Goal: Task Accomplishment & Management: Use online tool/utility

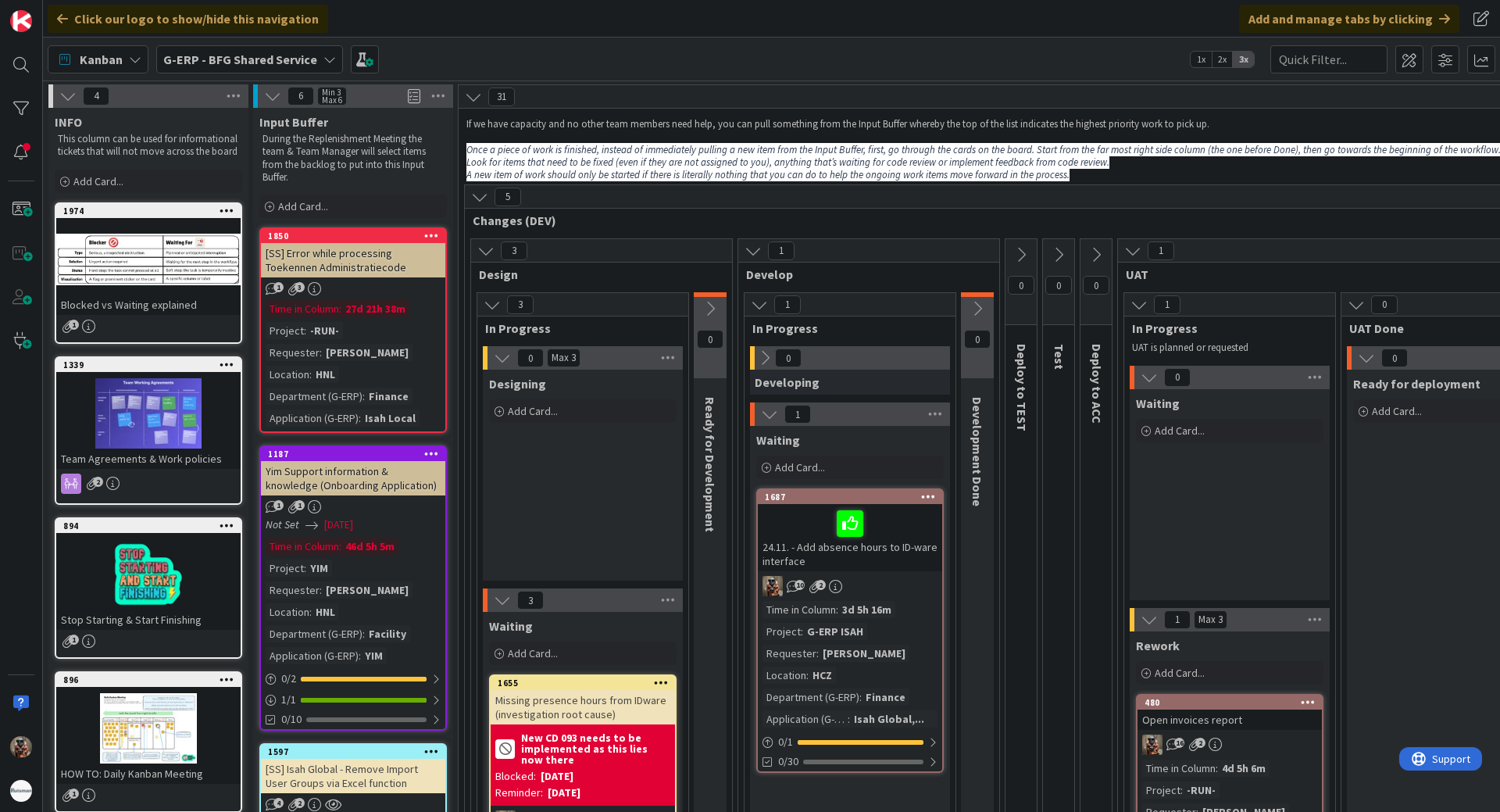
click at [225, 59] on b "G-ERP - BFG Shared Service" at bounding box center [240, 59] width 154 height 16
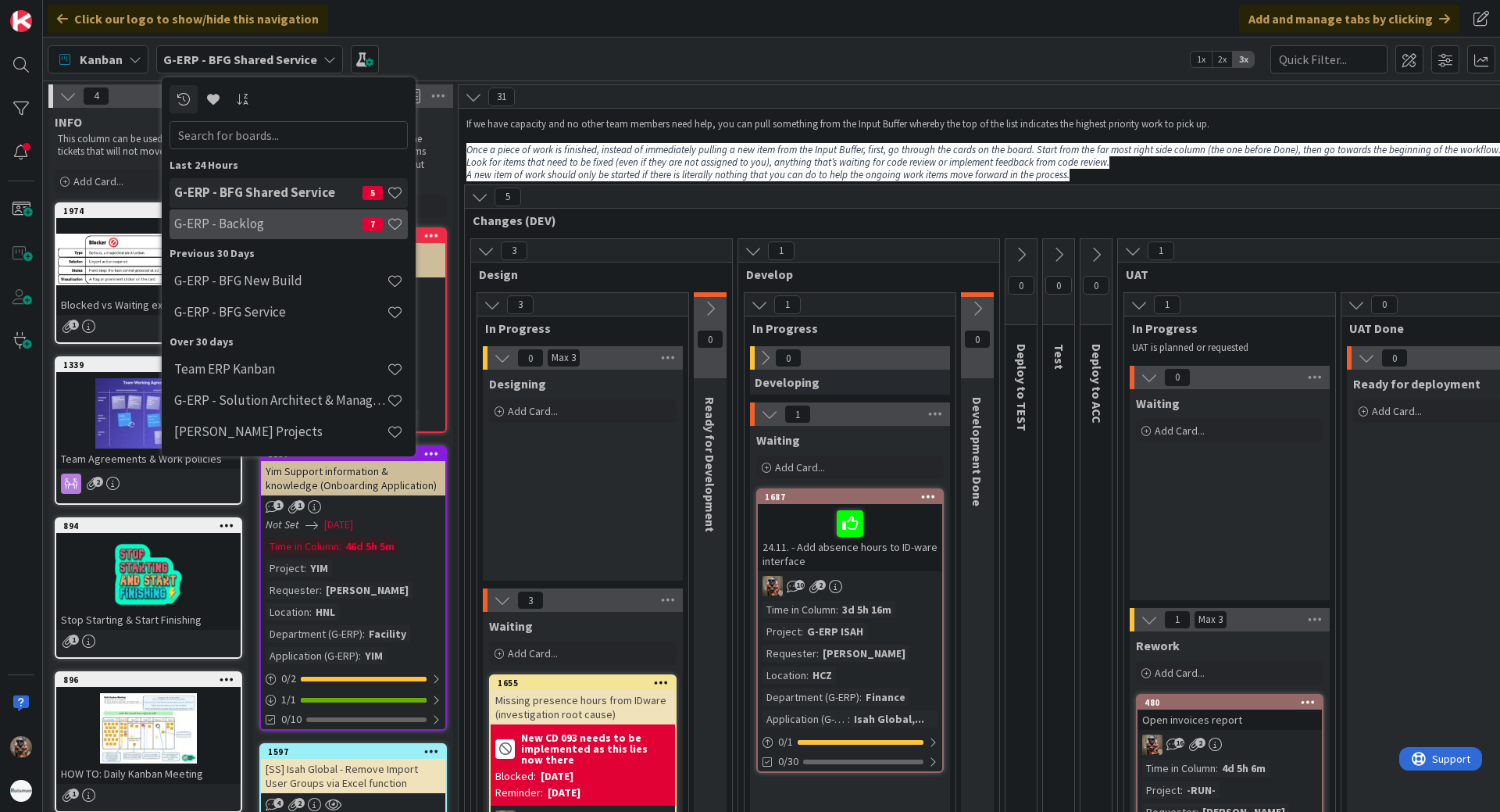
click at [280, 237] on div "G-ERP - Backlog 7" at bounding box center [289, 224] width 238 height 30
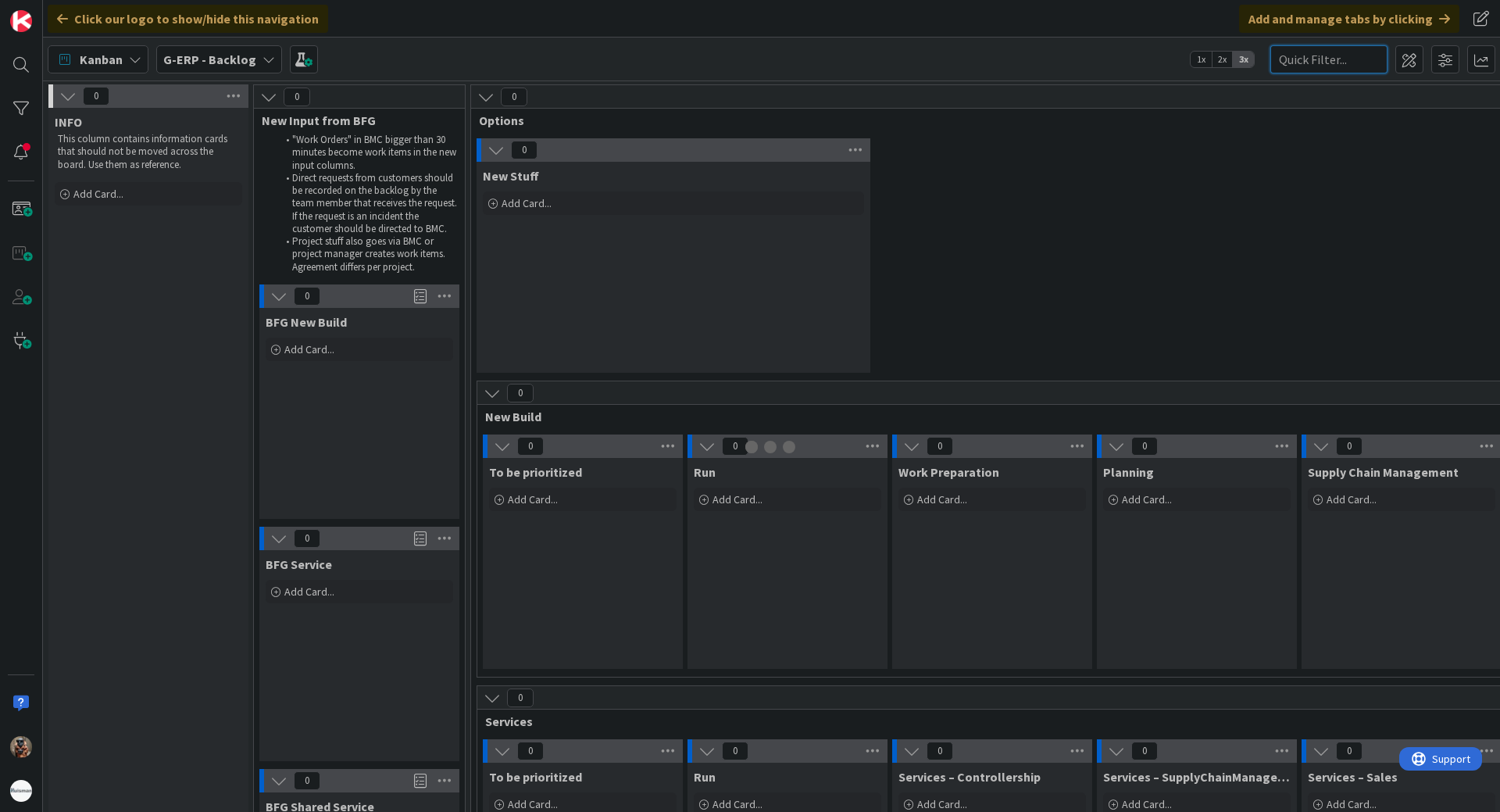
click at [1327, 52] on input "text" at bounding box center [1329, 59] width 117 height 28
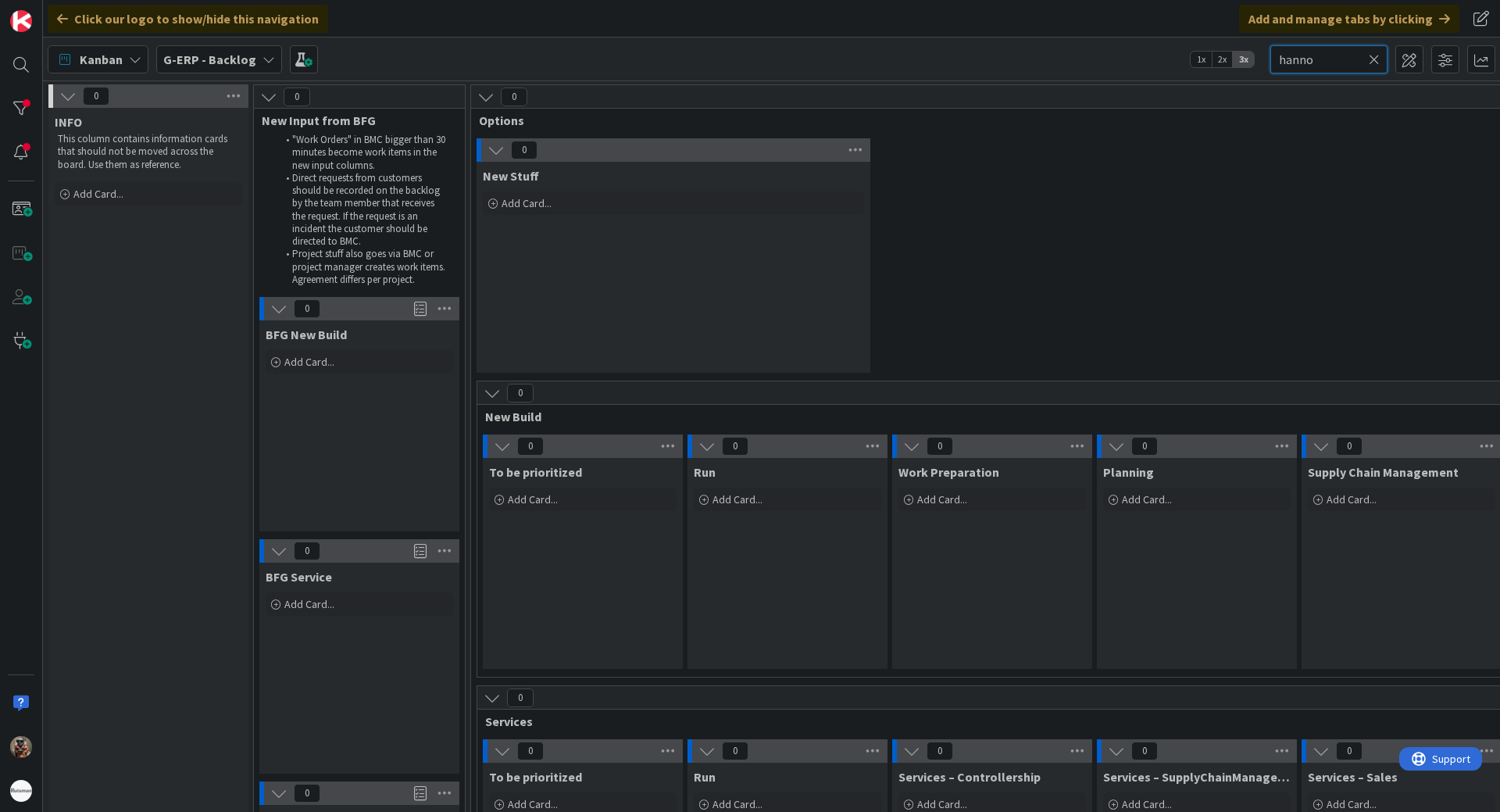
click at [1369, 68] on input "hanno" at bounding box center [1329, 59] width 117 height 28
type input "hanno"
click at [1374, 62] on icon at bounding box center [1374, 59] width 11 height 14
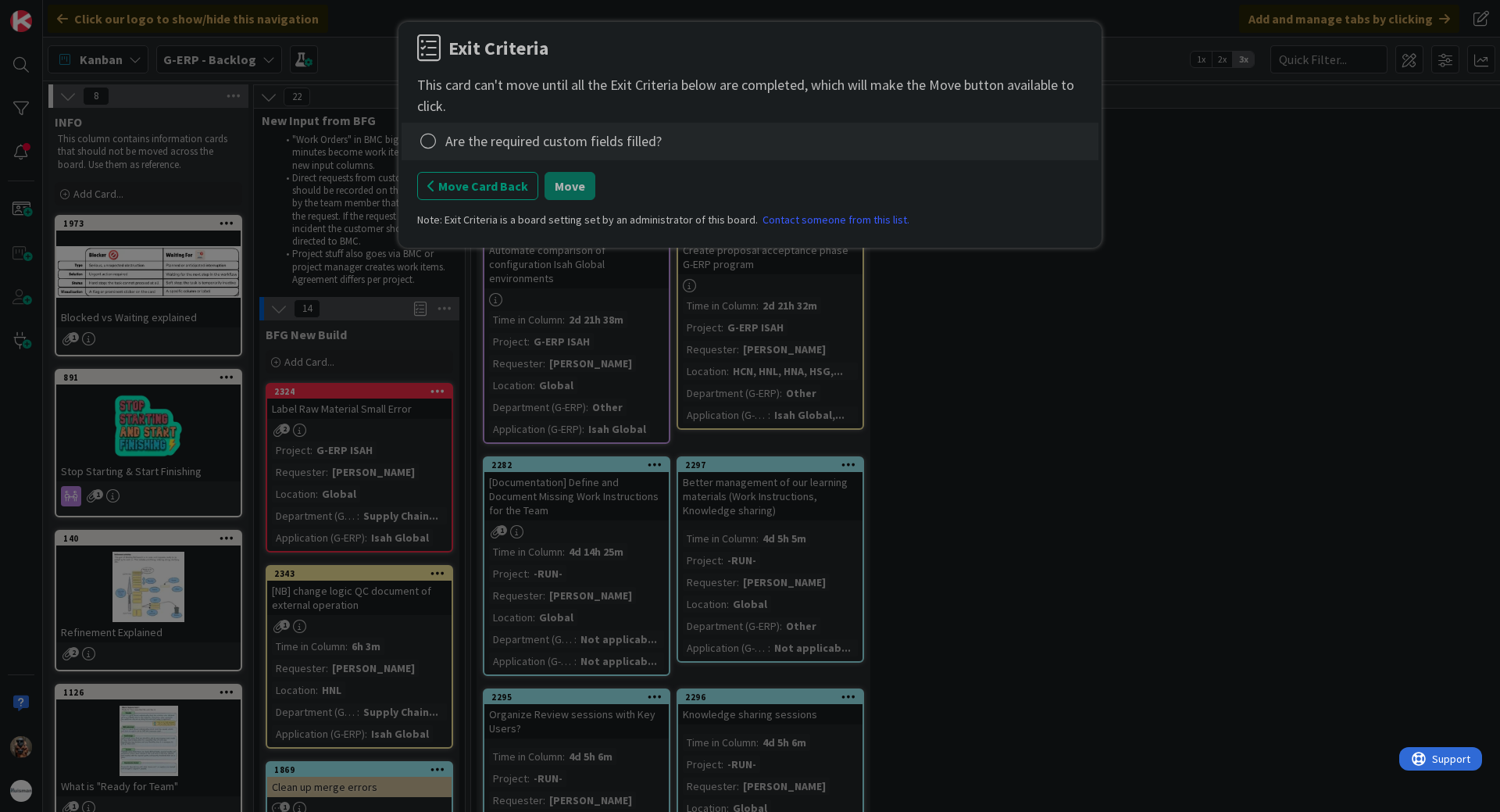
click at [452, 164] on div "Exit Criteria This card can't move until all the Exit Criteria below are comple…" at bounding box center [750, 137] width 666 height 205
click at [456, 154] on div "Are the required custom fields filled?" at bounding box center [750, 141] width 697 height 37
click at [468, 149] on div "Are the required custom fields filled?" at bounding box center [554, 141] width 216 height 21
click at [403, 146] on div "Are the required custom fields filled?" at bounding box center [750, 141] width 697 height 37
click at [431, 145] on icon at bounding box center [428, 142] width 22 height 22
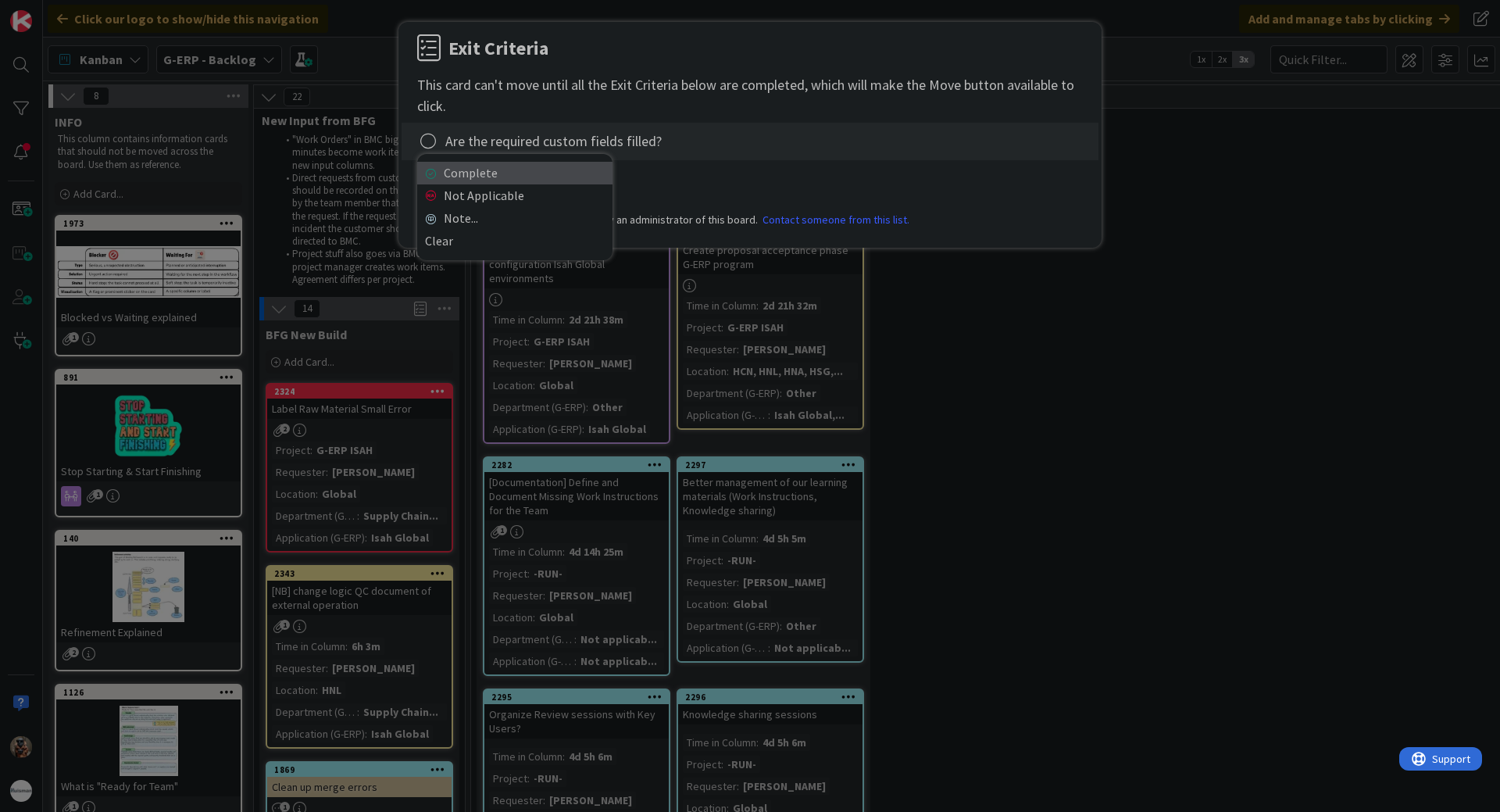
click at [543, 176] on link "Complete" at bounding box center [514, 173] width 195 height 23
click at [556, 185] on button "Move" at bounding box center [570, 186] width 51 height 28
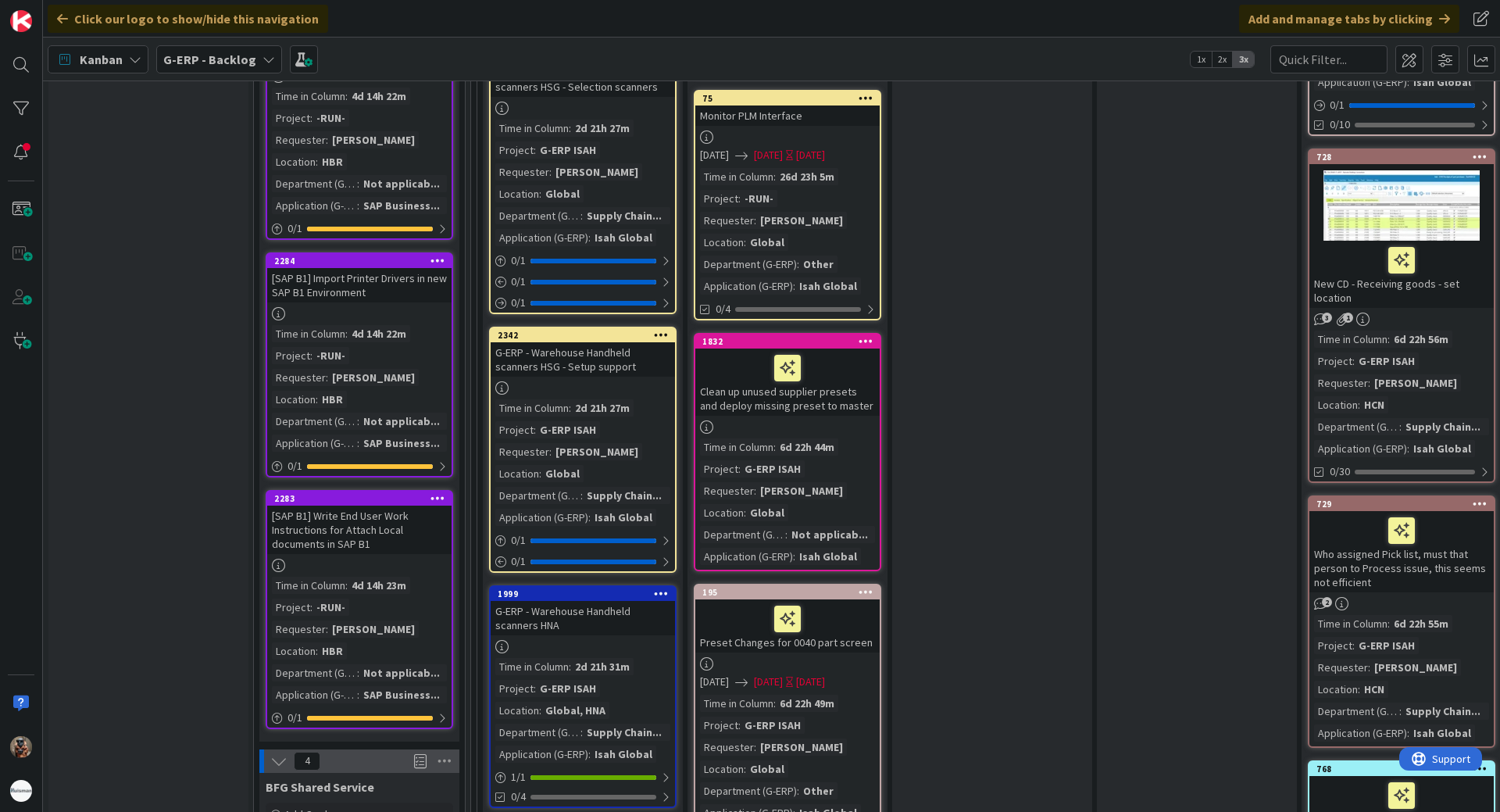
drag, startPoint x: 980, startPoint y: 259, endPoint x: 964, endPoint y: 535, distance: 276.5
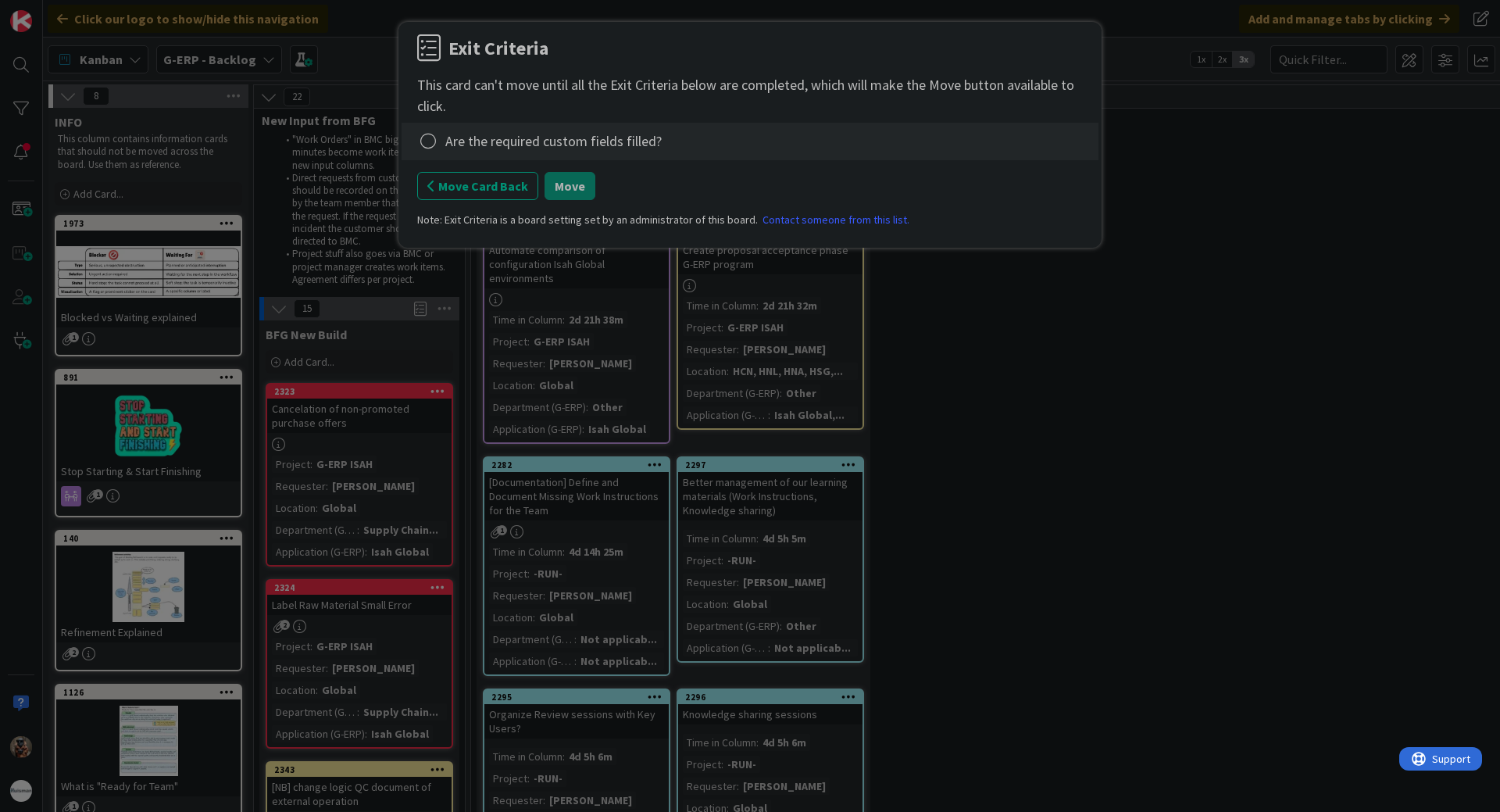
click at [393, 120] on div "Exit Criteria This card can't move until all the Exit Criteria below are comple…" at bounding box center [750, 406] width 1500 height 812
click at [447, 136] on div "Are the required custom fields filled?" at bounding box center [554, 141] width 216 height 21
click at [425, 143] on icon at bounding box center [428, 142] width 22 height 22
click at [524, 171] on link "Complete" at bounding box center [514, 173] width 195 height 23
click at [536, 187] on div "Move Card Back Move" at bounding box center [750, 186] width 666 height 28
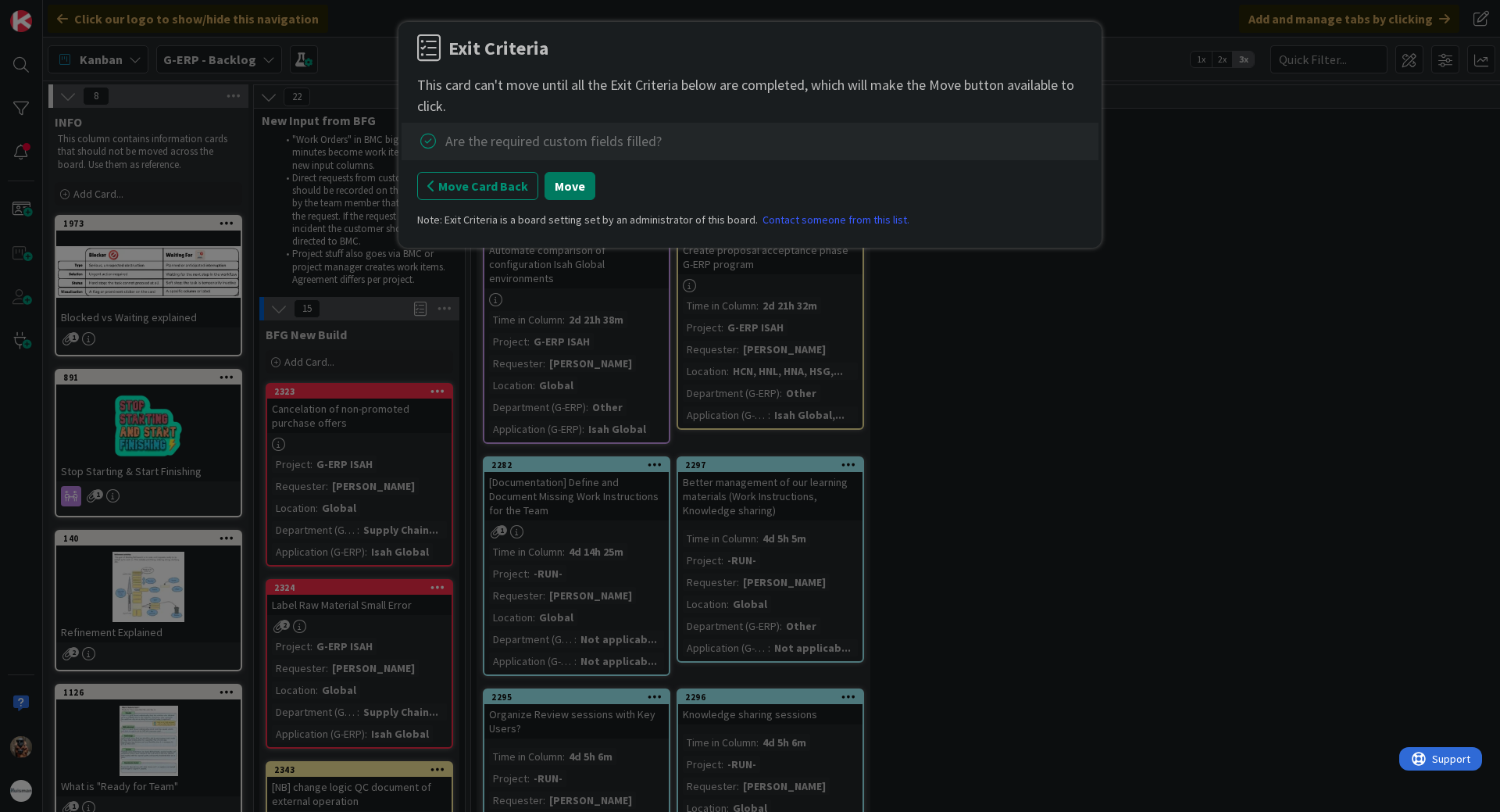
click at [549, 186] on button "Move" at bounding box center [570, 186] width 51 height 28
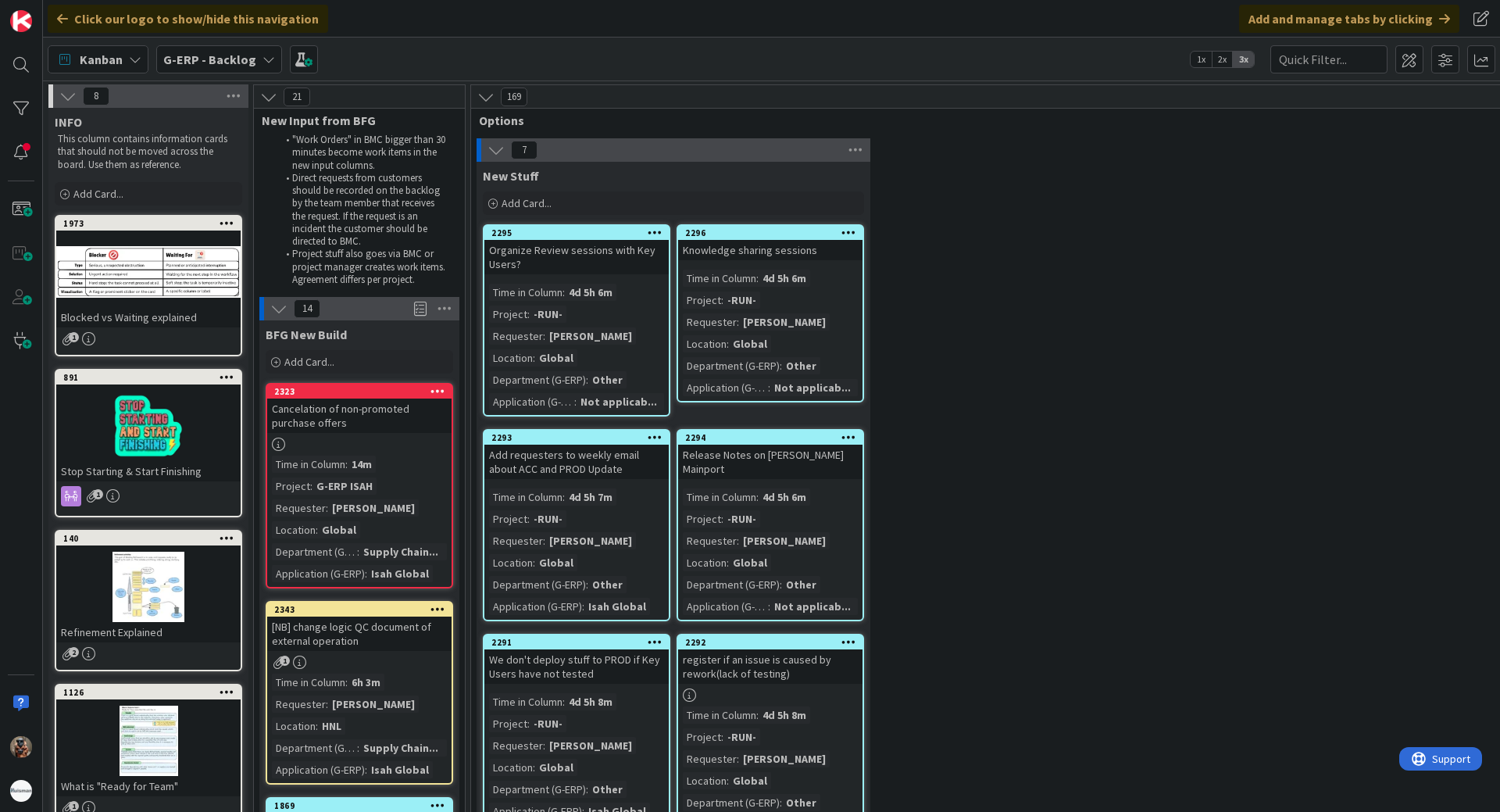
click at [1063, 704] on div "7 New Stuff Add Card... 2296 Knowledge sharing sessions Time in [GEOGRAPHIC_DAT…" at bounding box center [1299, 608] width 1650 height 939
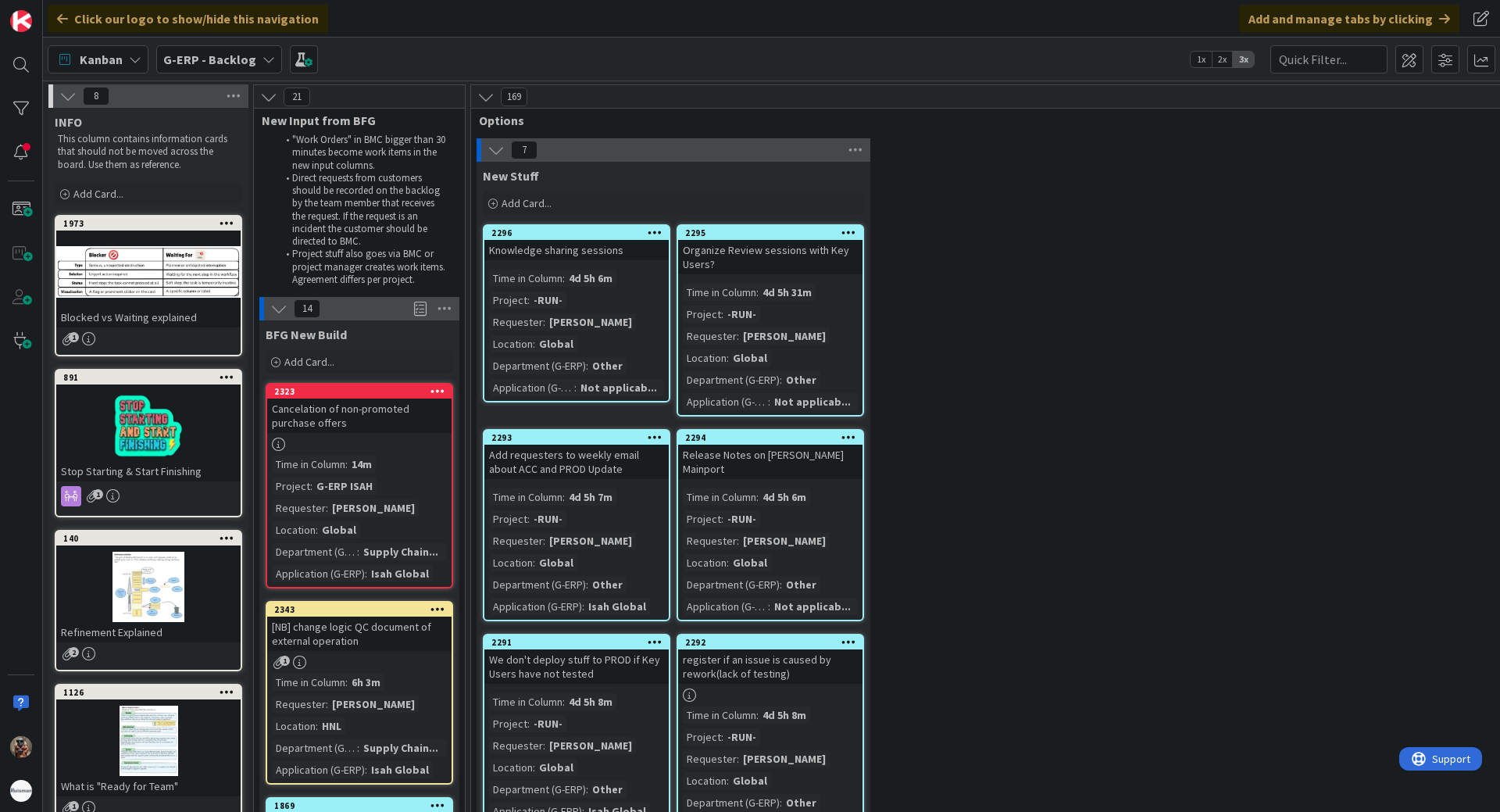
click at [1129, 371] on div "7 New Stuff Add Card... 2295 Organize Review sessions with Key Users? Time in […" at bounding box center [1299, 608] width 1650 height 939
drag, startPoint x: 1131, startPoint y: 366, endPoint x: 780, endPoint y: 244, distance: 371.6
click at [199, 47] on div "G-ERP - Backlog" at bounding box center [219, 59] width 126 height 28
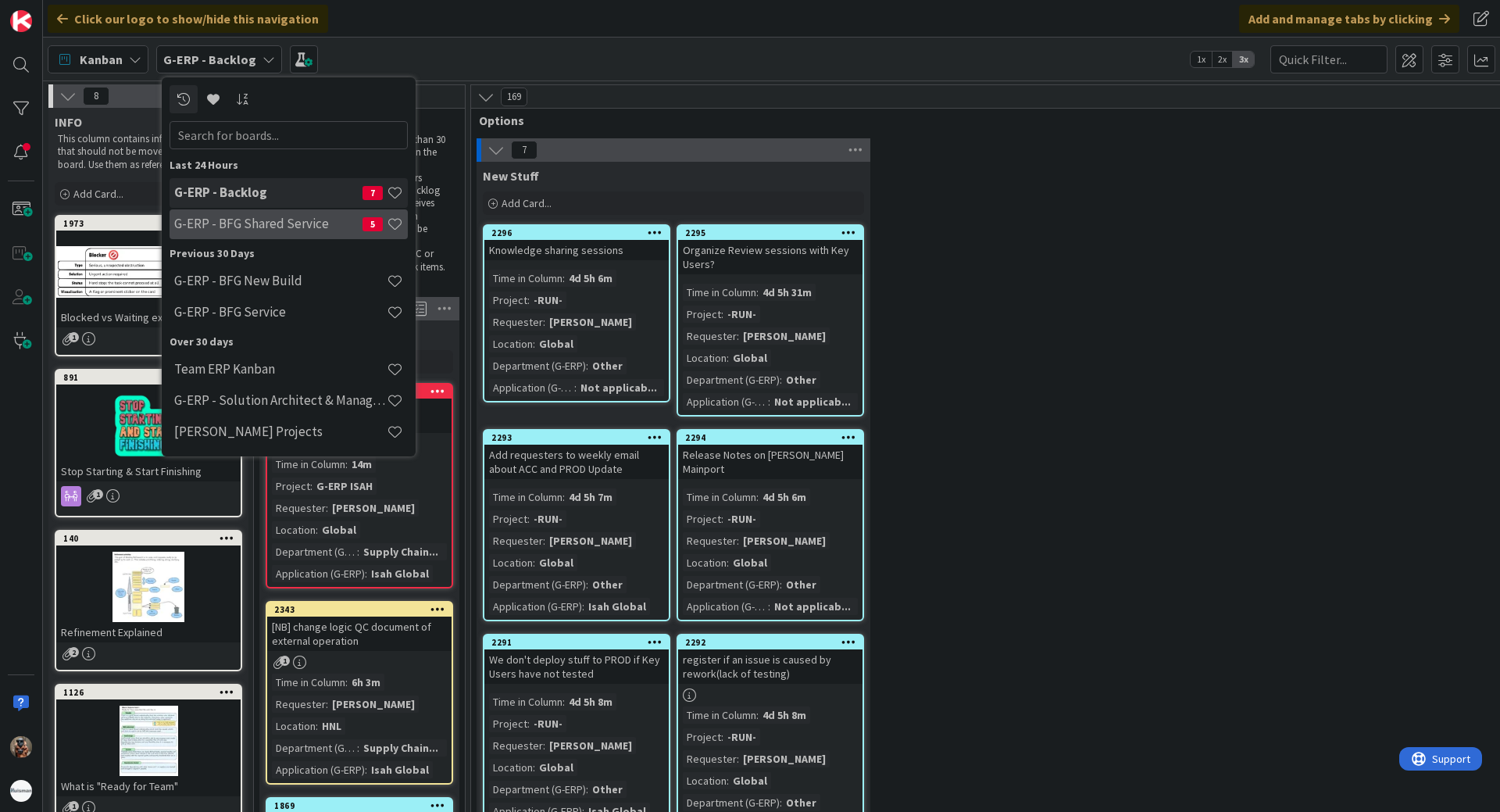
click at [257, 216] on h4 "G-ERP - BFG Shared Service" at bounding box center [268, 223] width 188 height 16
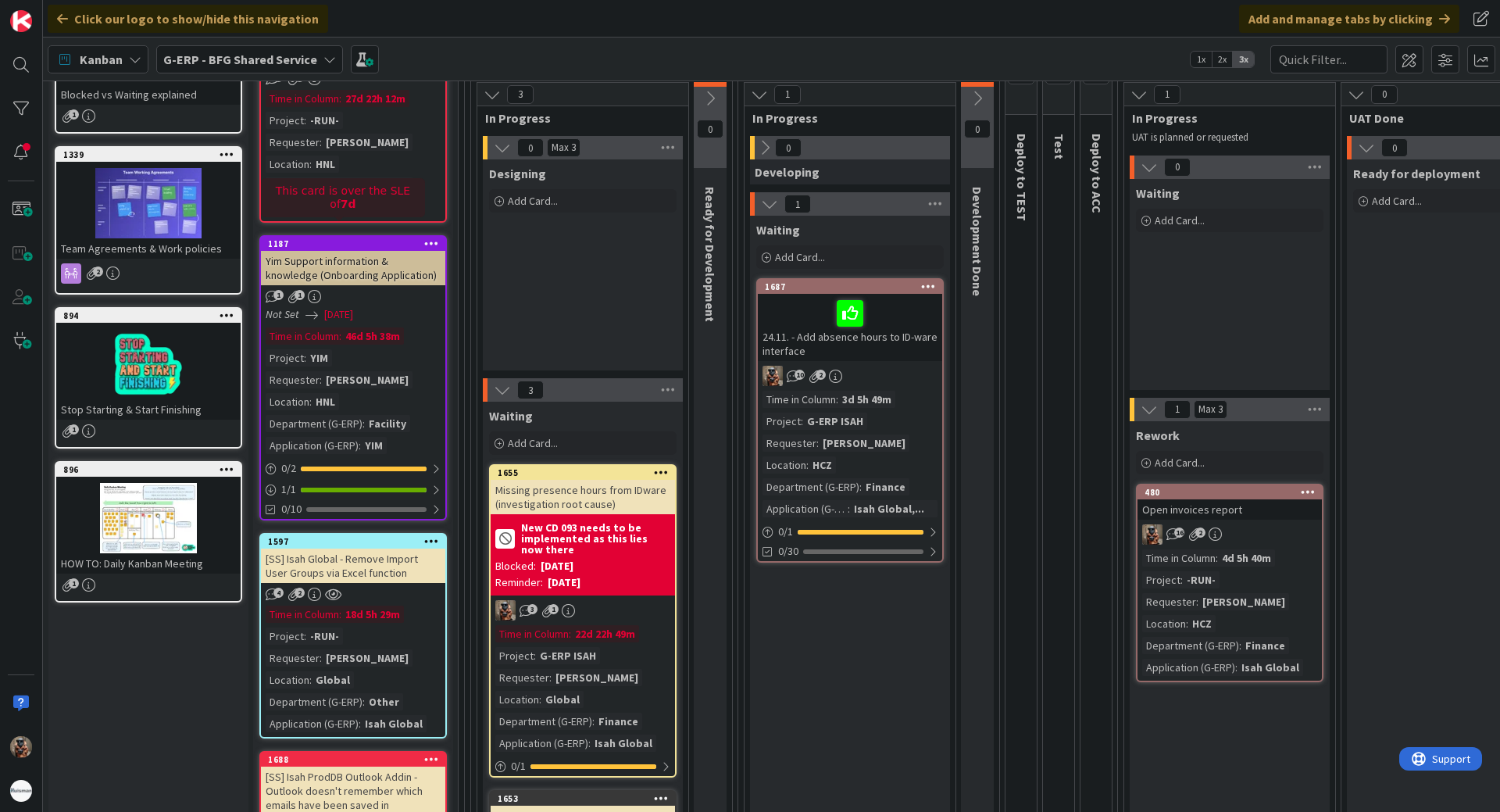
scroll to position [235, 0]
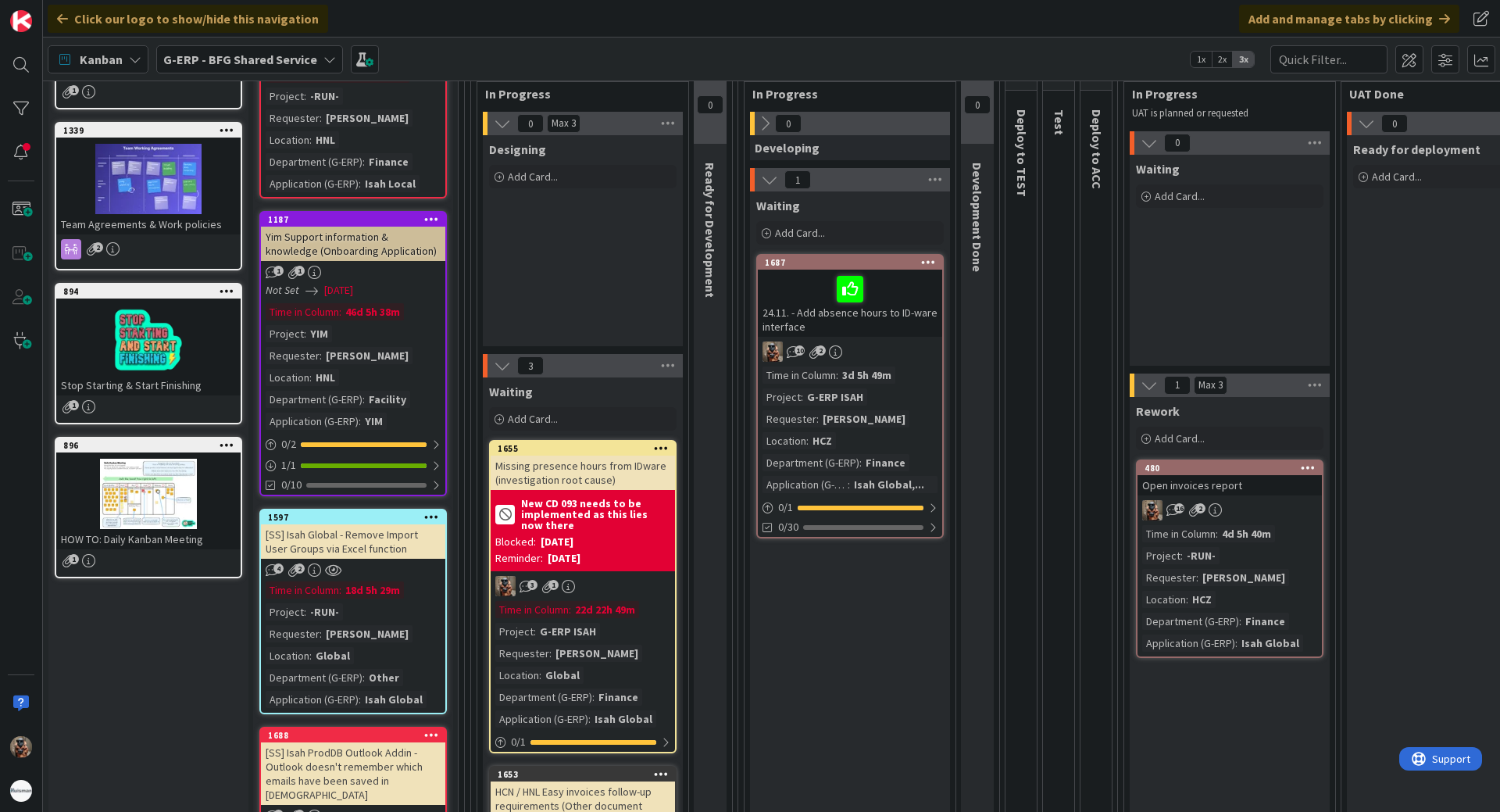
click at [354, 239] on div "Yim Support information & knowledge (Onboarding Application)" at bounding box center [353, 243] width 184 height 35
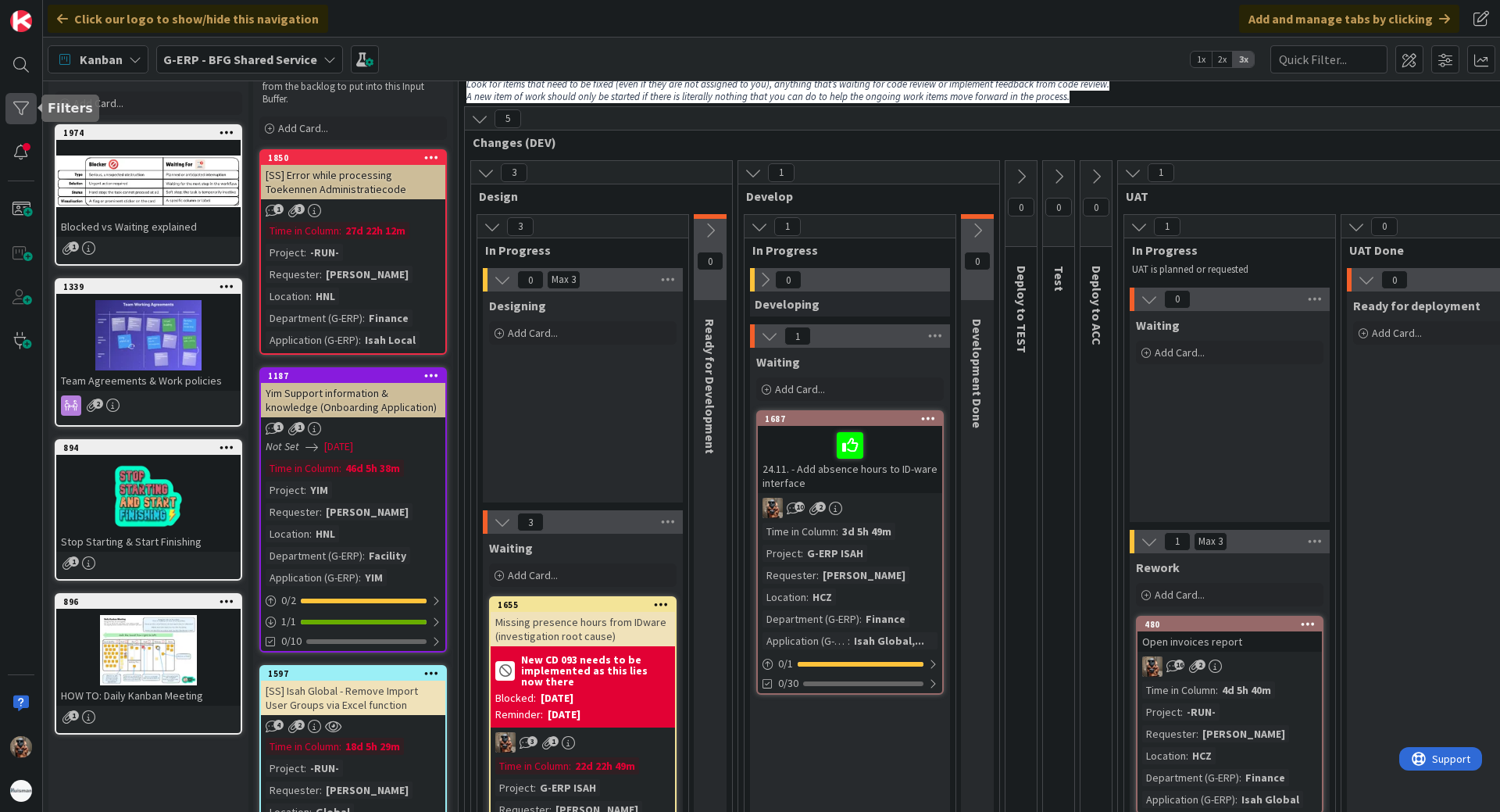
click at [24, 120] on div at bounding box center [20, 108] width 31 height 31
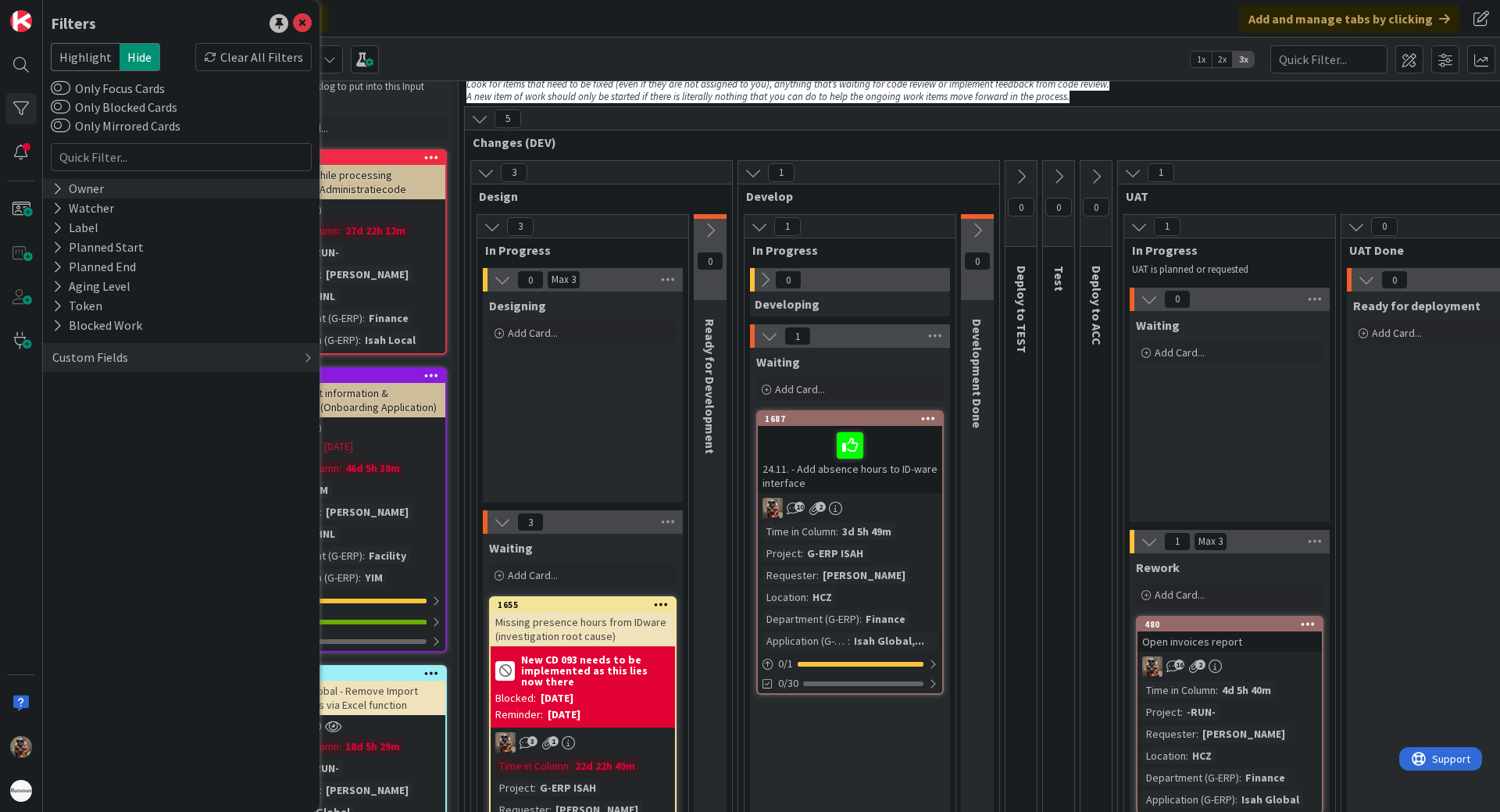
click at [134, 187] on div "Owner" at bounding box center [181, 188] width 277 height 19
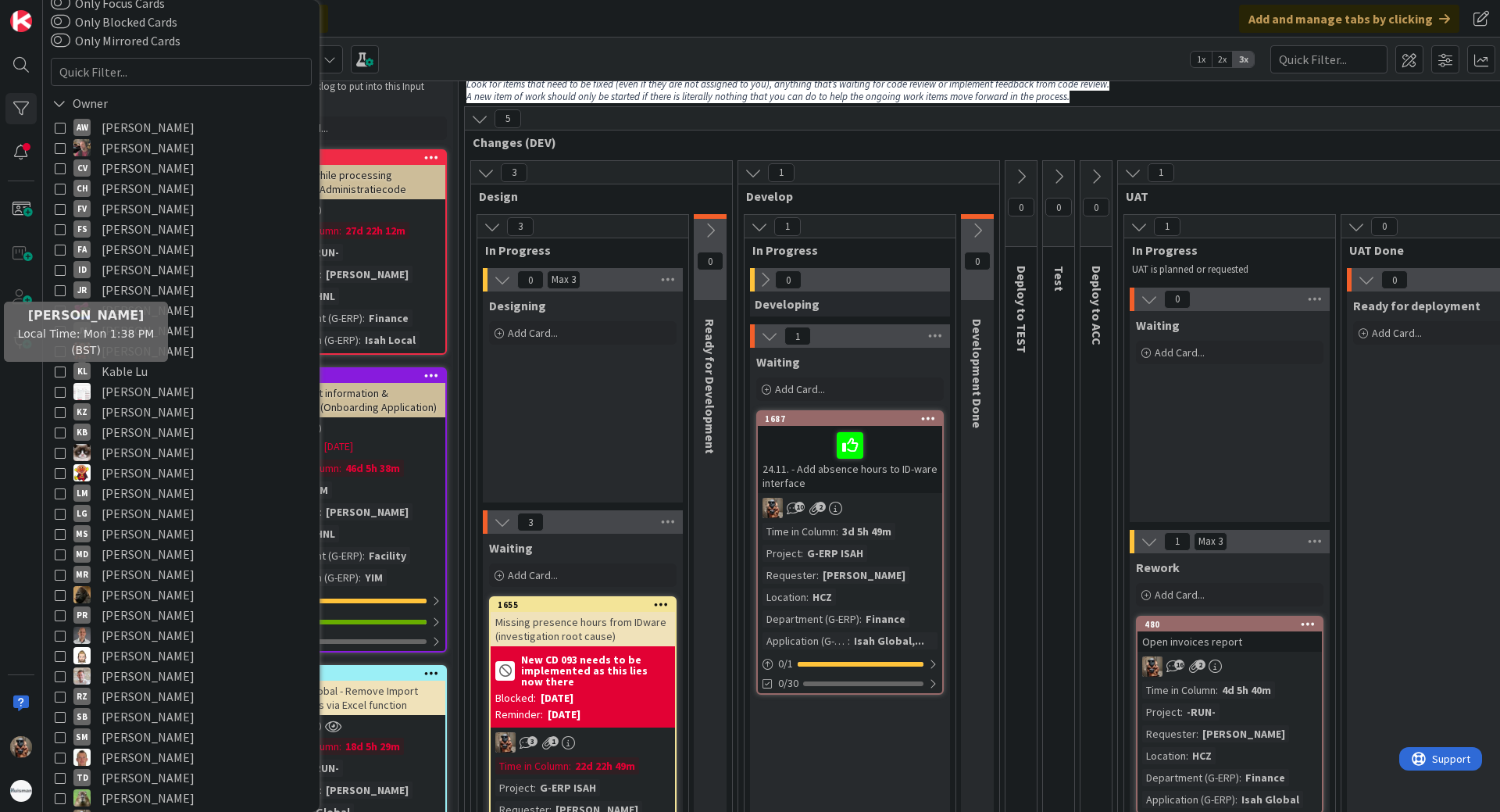
scroll to position [420, 0]
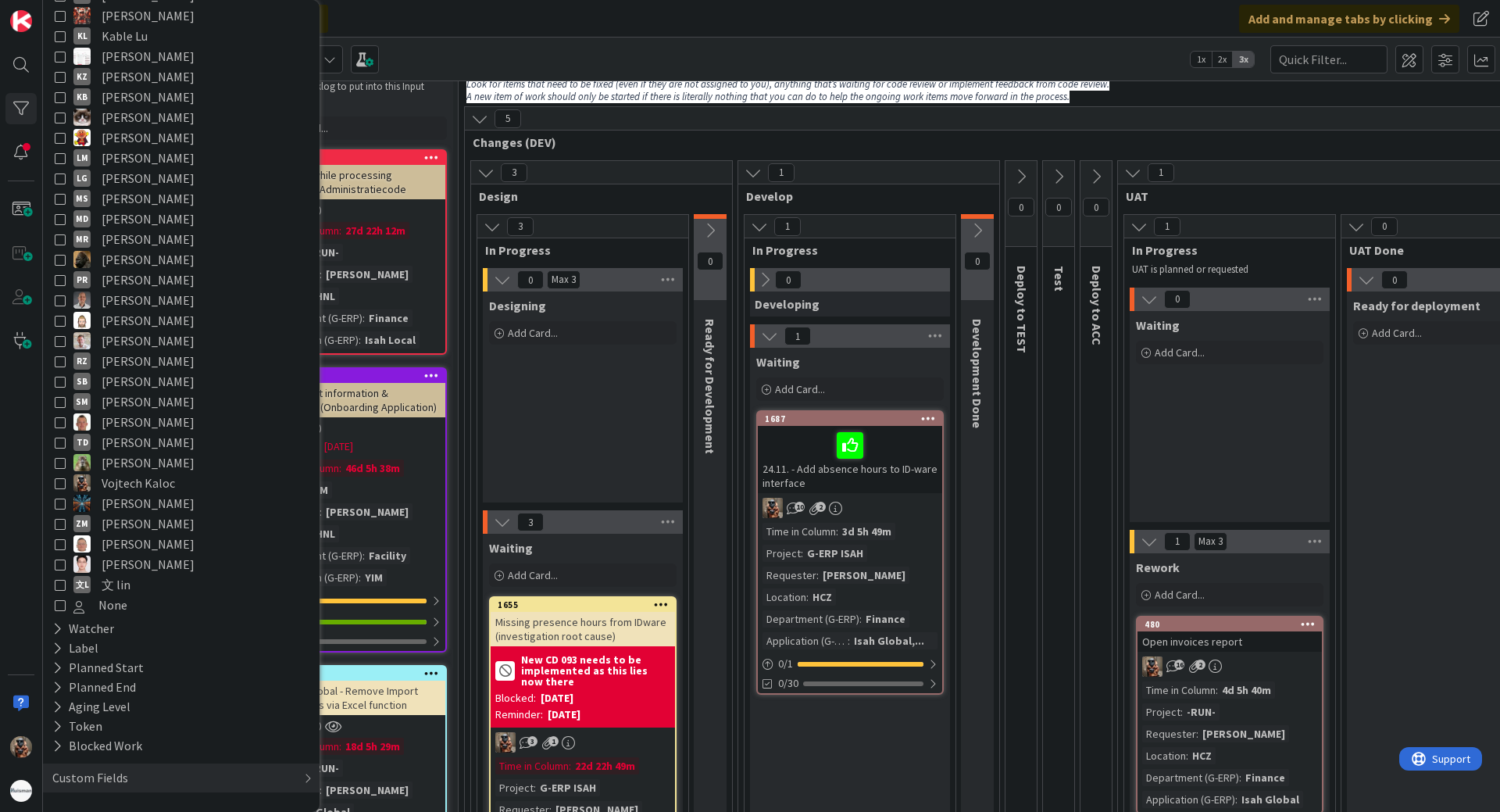
click at [147, 488] on span "Vojtech Kaloc" at bounding box center [138, 483] width 73 height 20
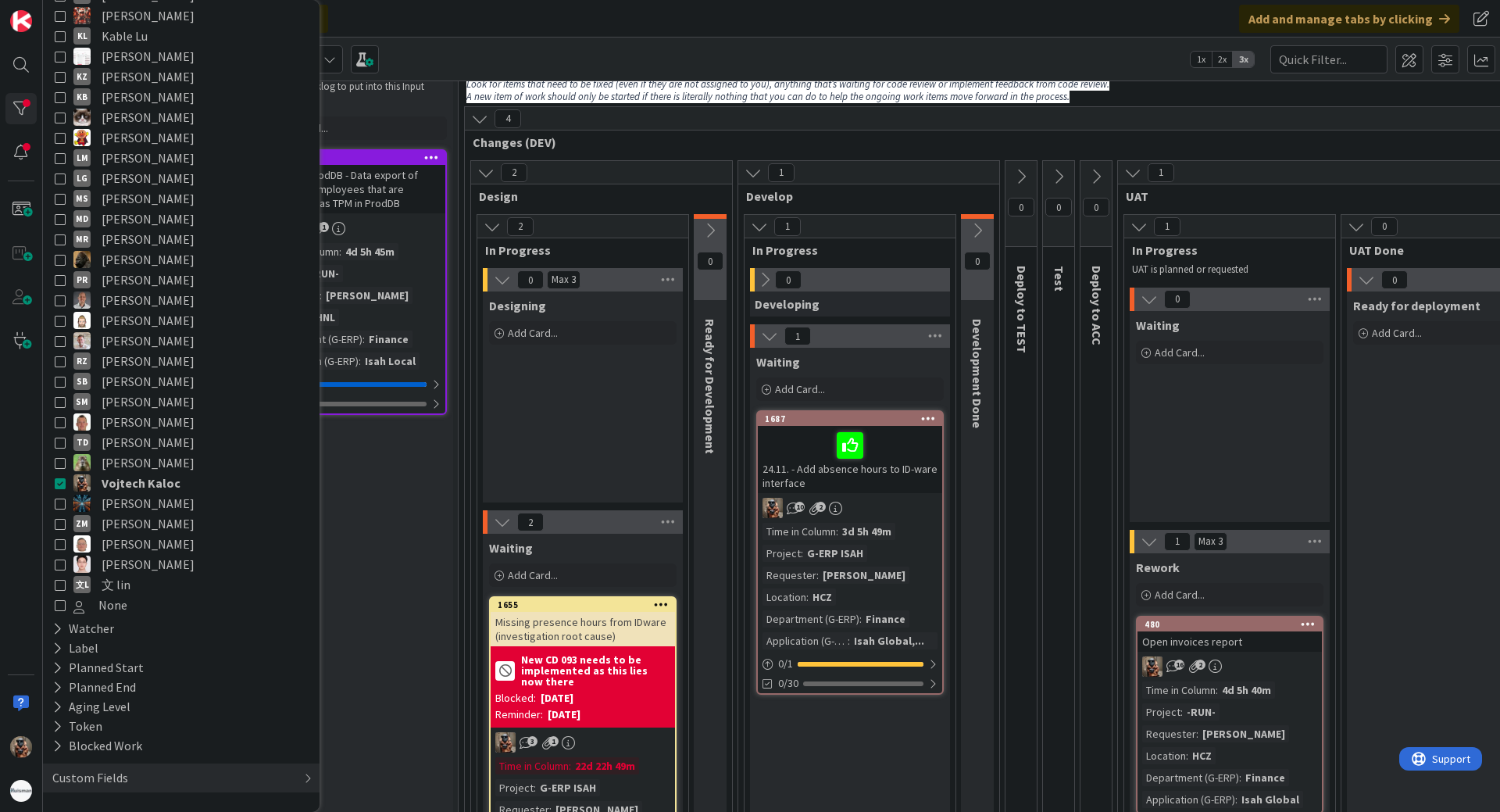
click at [653, 497] on div "Designing Add Card..." at bounding box center [582, 397] width 200 height 211
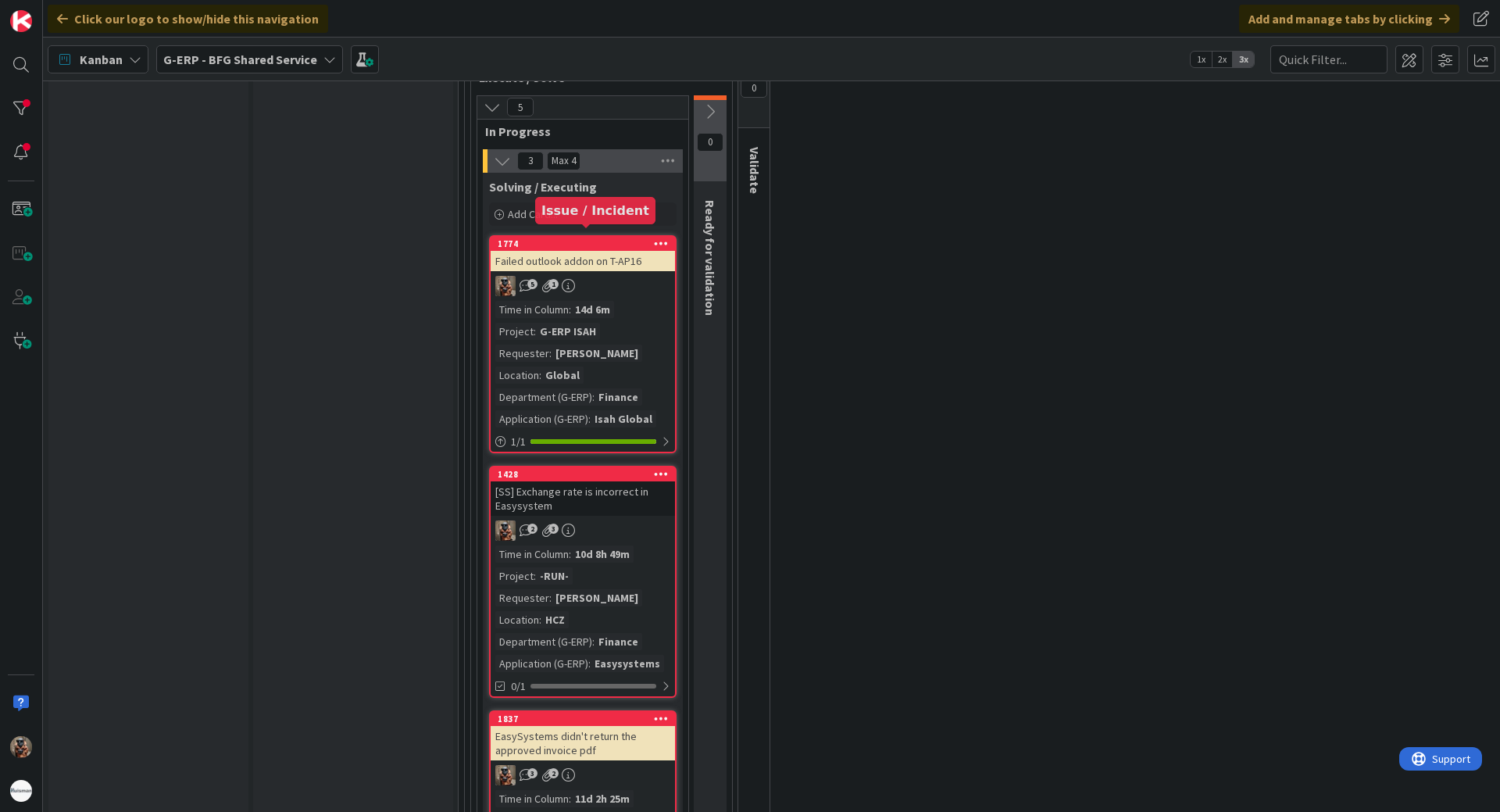
scroll to position [2109, 0]
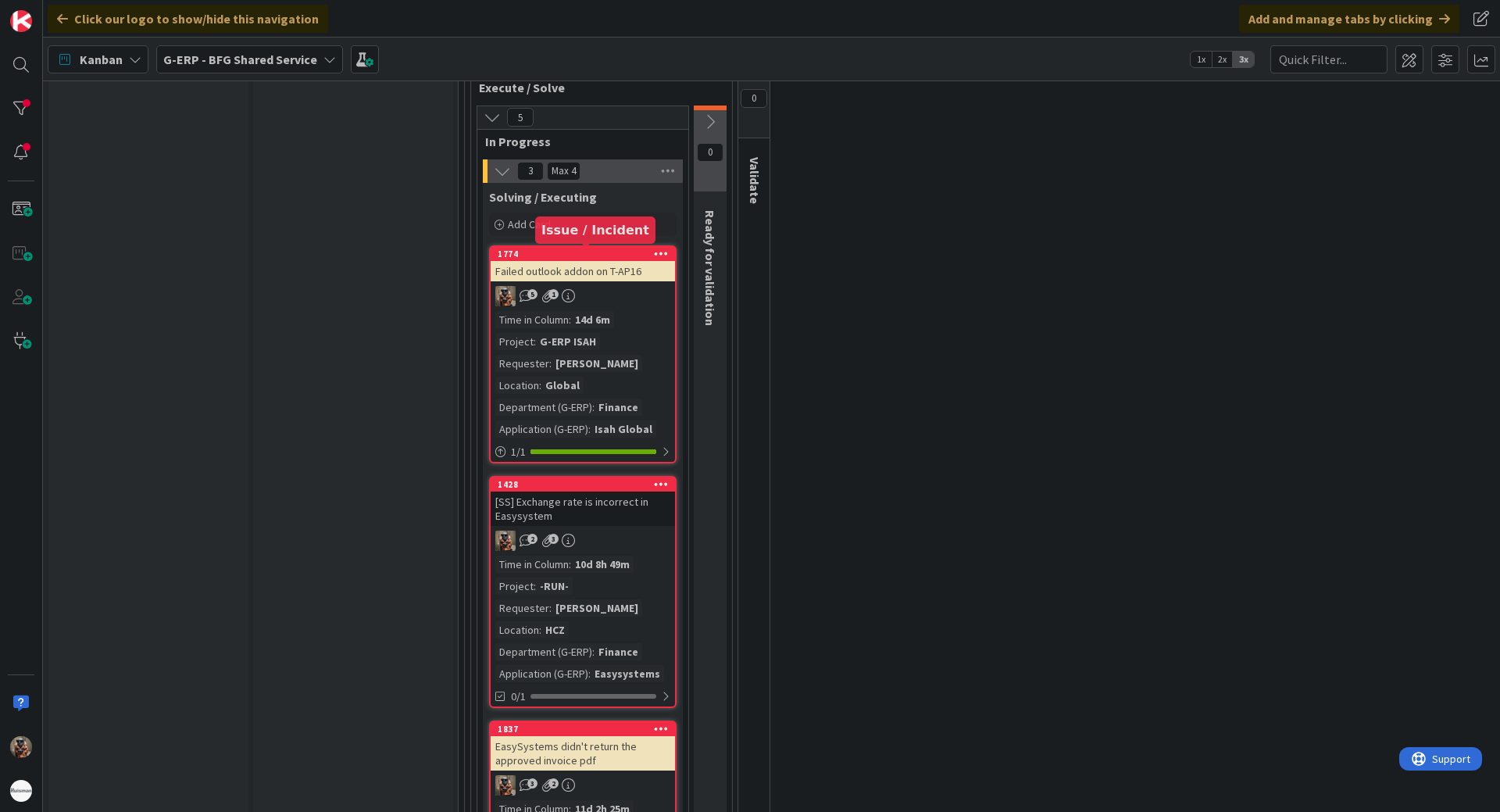
click at [628, 268] on div "Failed outlook addon on T-AP16" at bounding box center [582, 271] width 184 height 20
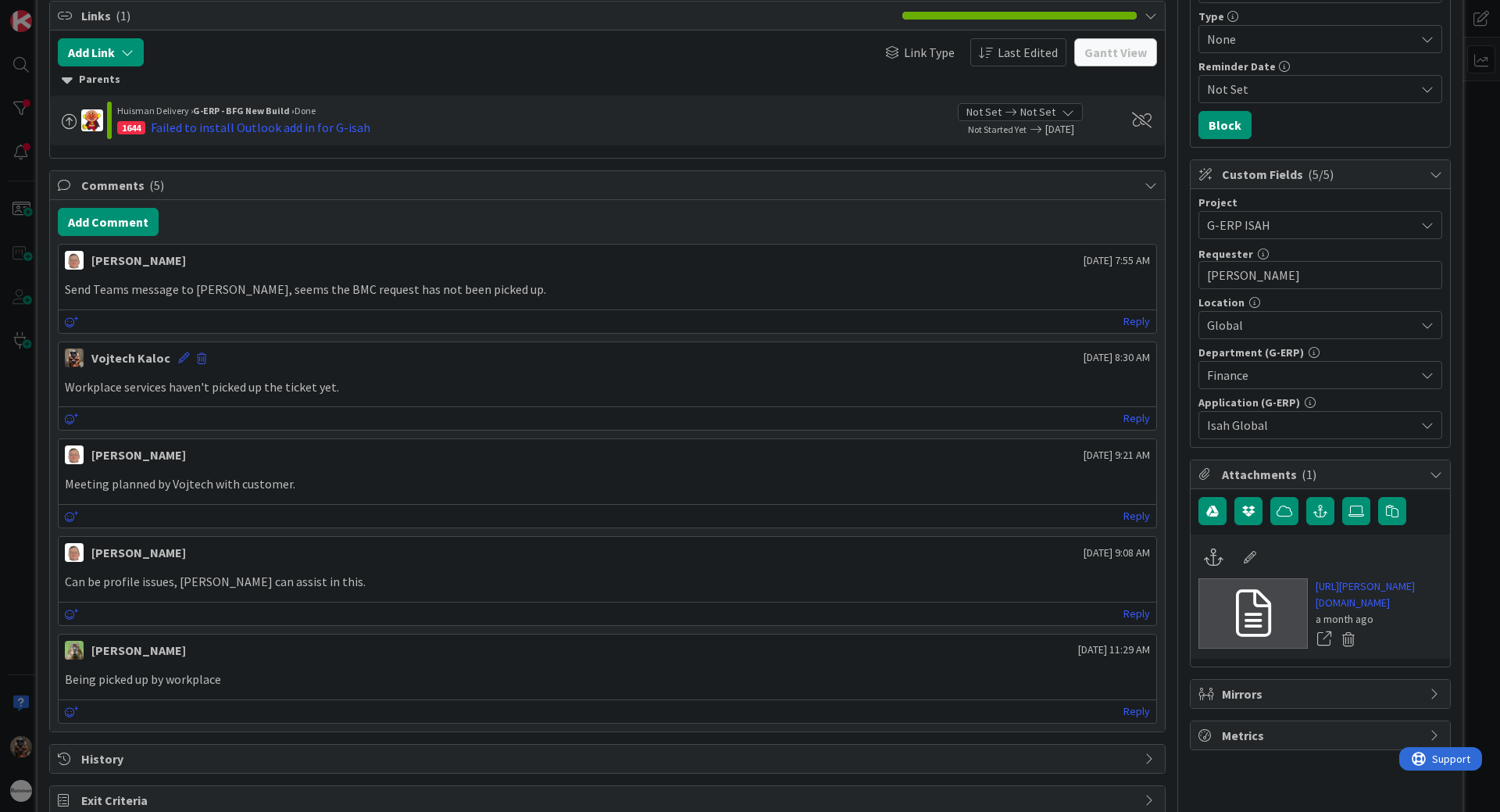
scroll to position [309, 0]
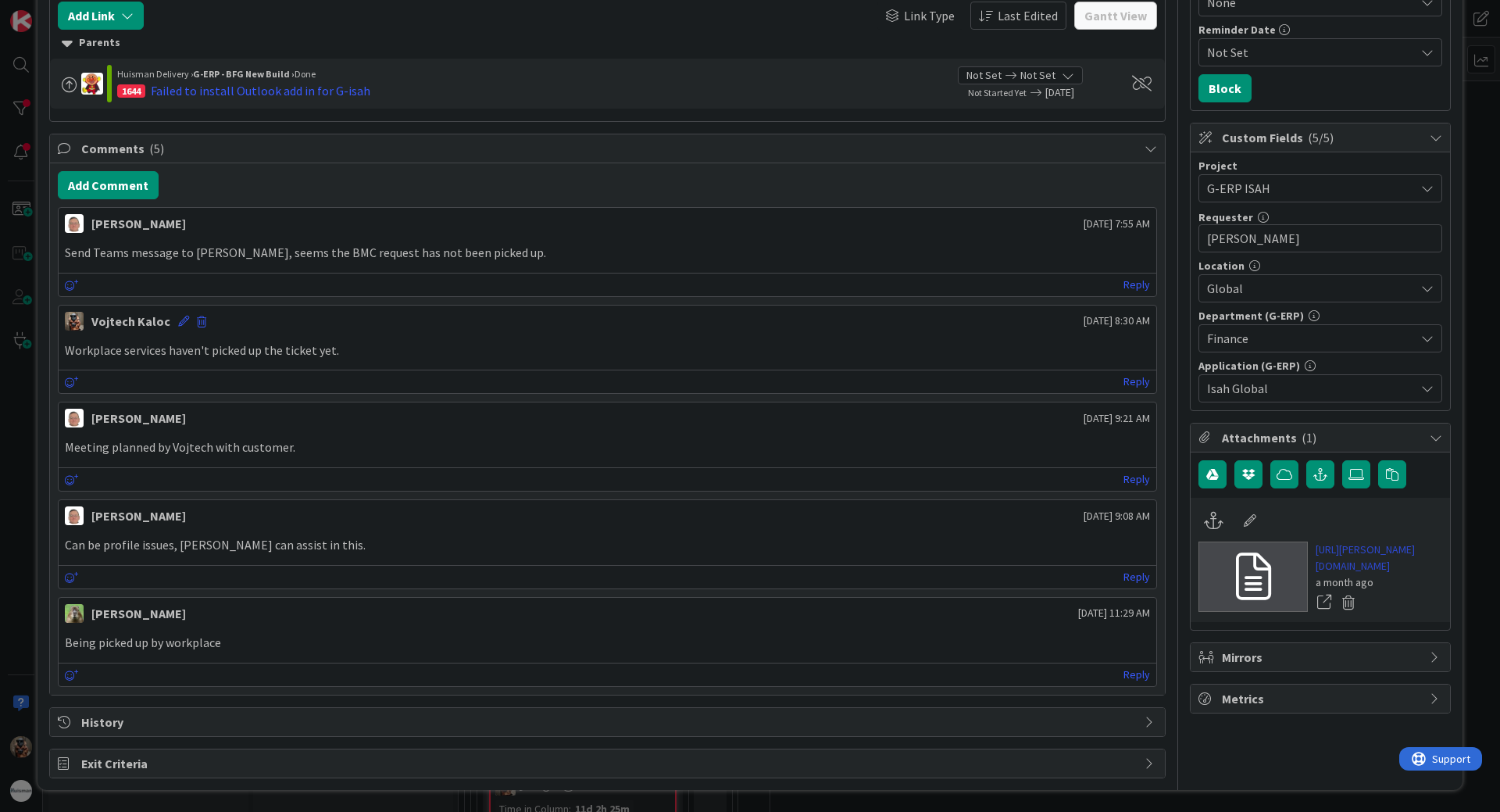
click at [1351, 556] on link "[URL][PERSON_NAME][DOMAIN_NAME]" at bounding box center [1379, 557] width 127 height 33
click at [0, 475] on div "ID 1774 G-ERP - BFG Shared Service Solving / Executing Title 30 / 128 Failed ou…" at bounding box center [750, 406] width 1500 height 812
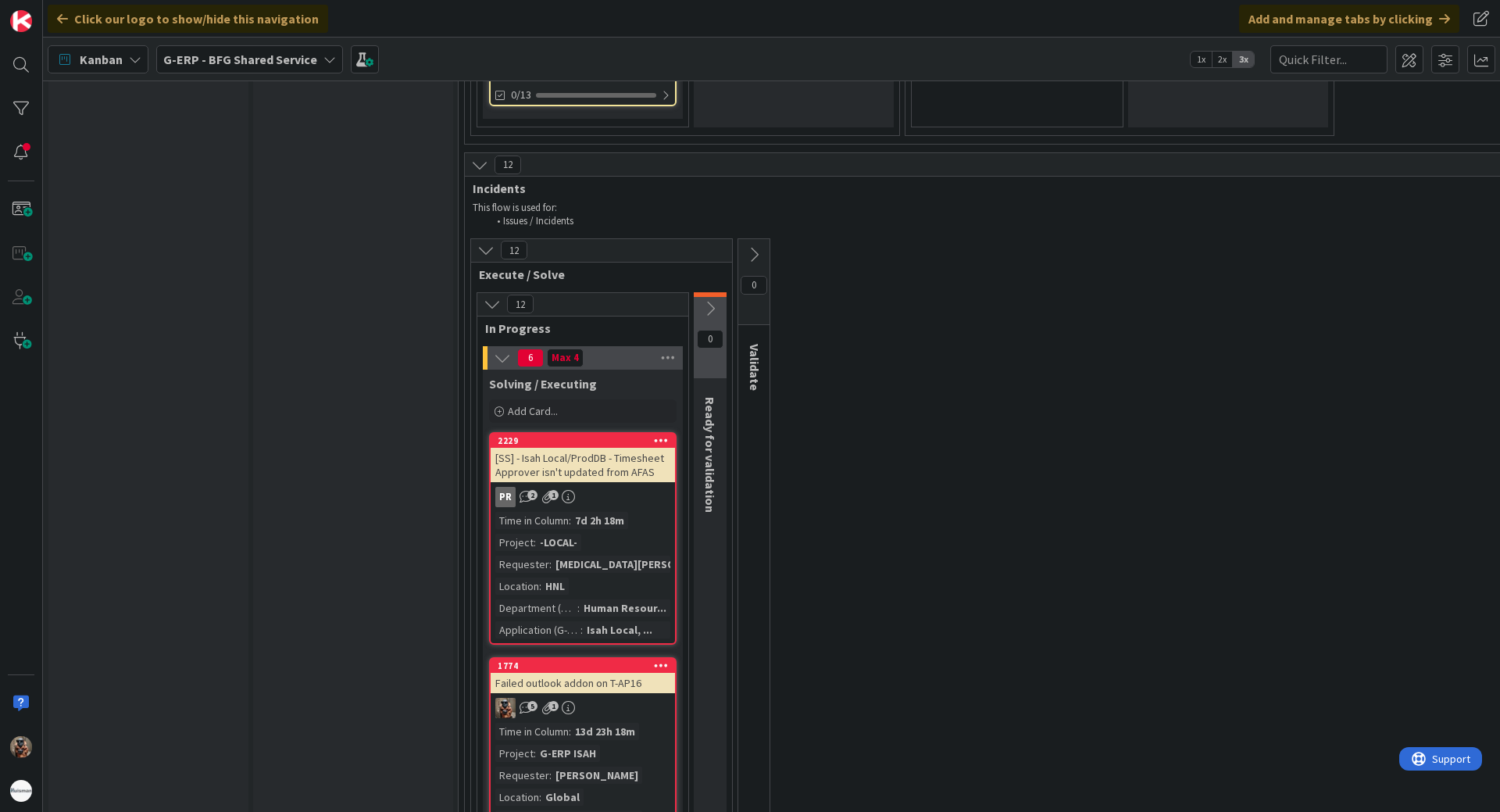
scroll to position [5000, 0]
click at [761, 255] on icon at bounding box center [754, 255] width 17 height 17
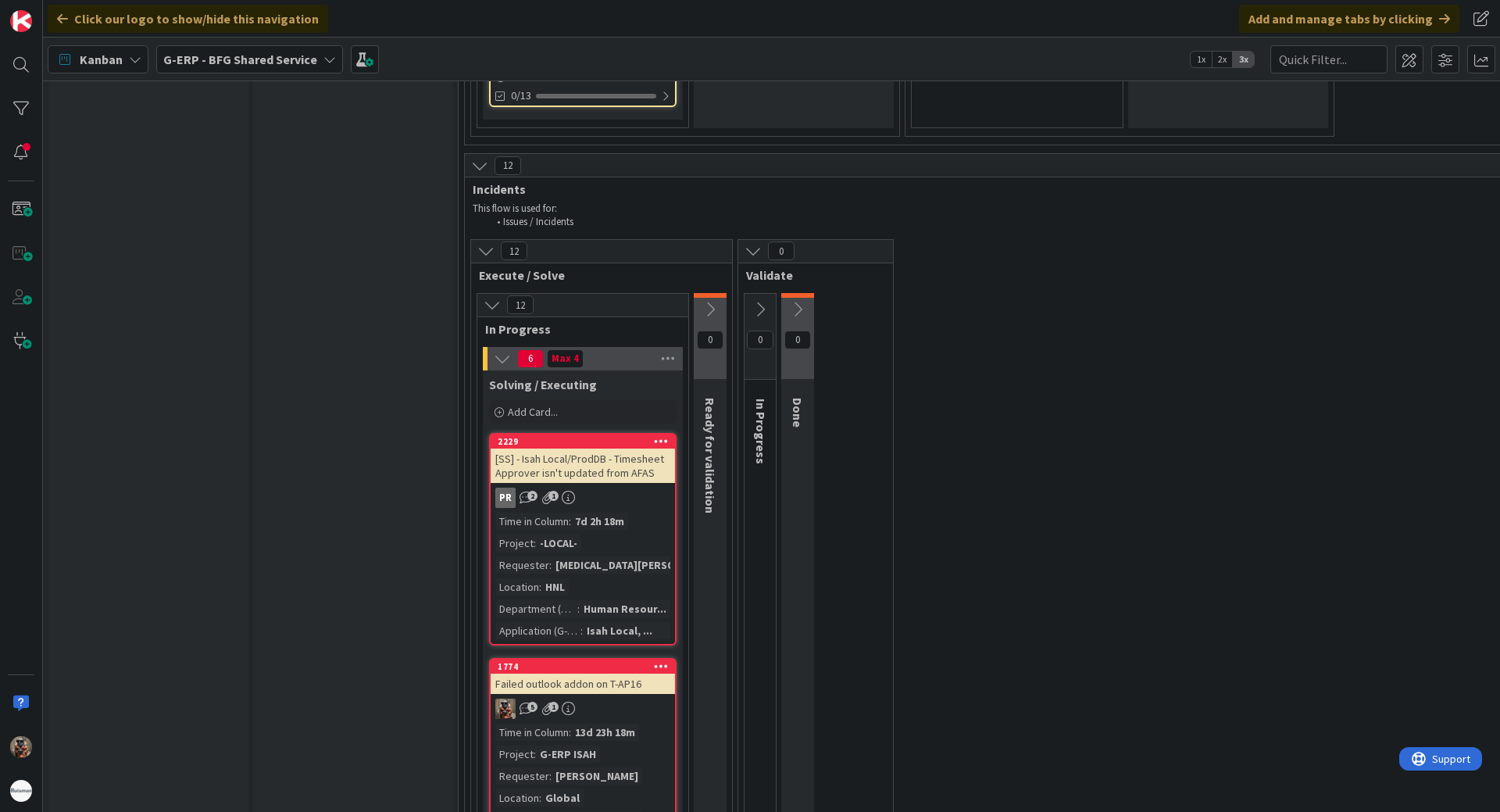
click at [711, 306] on icon at bounding box center [710, 309] width 17 height 17
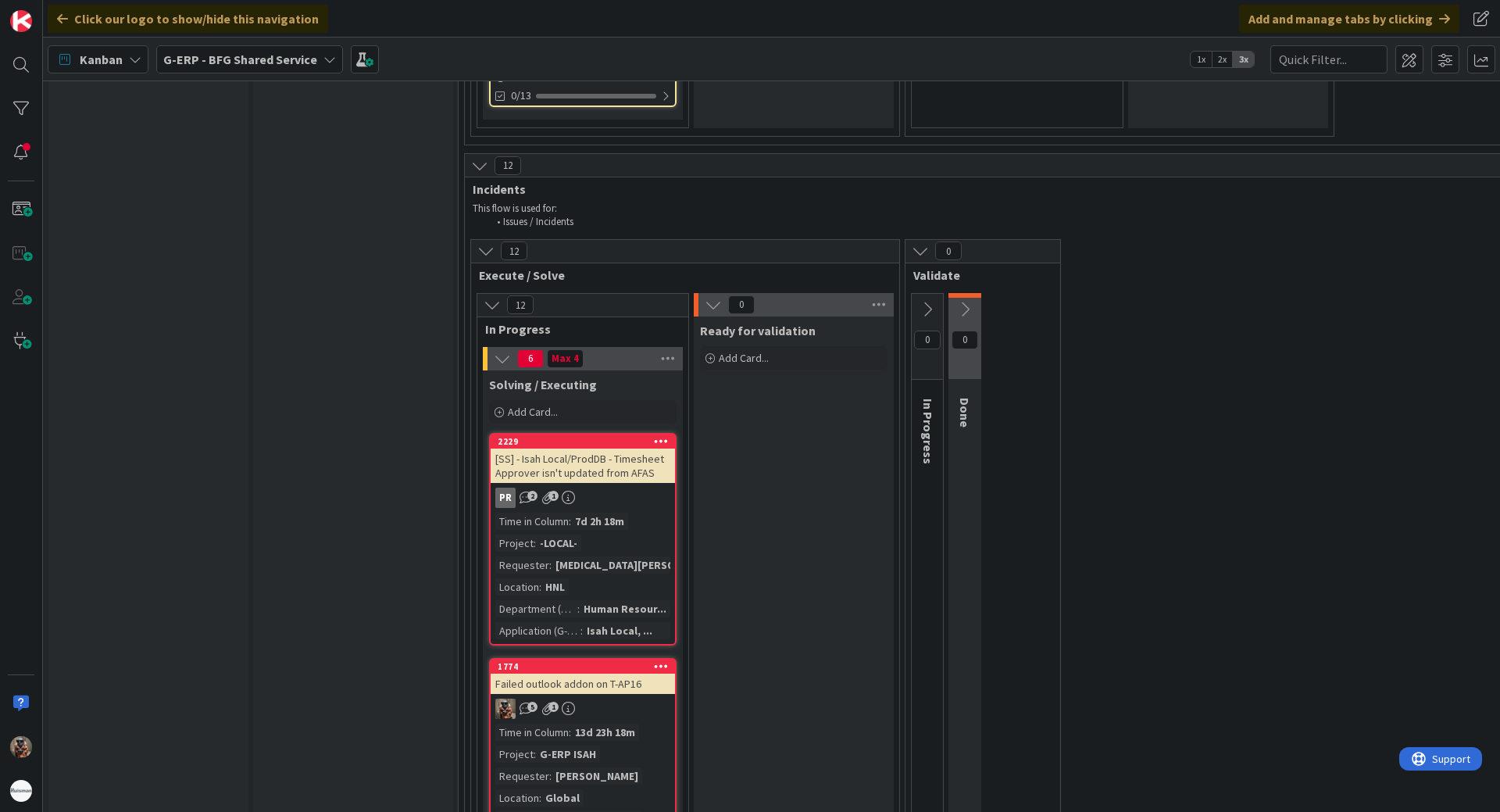
click at [965, 299] on button at bounding box center [965, 310] width 33 height 24
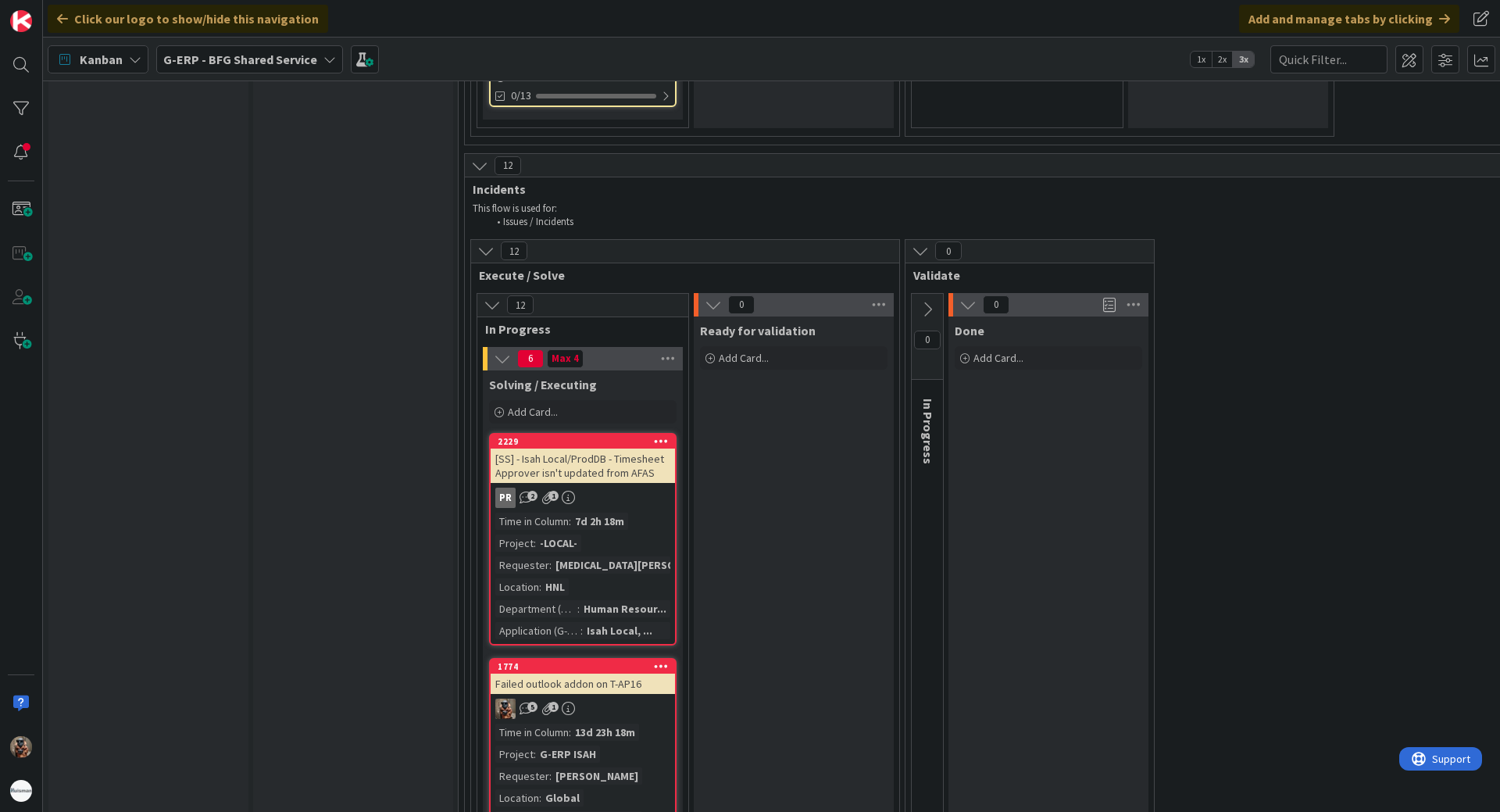
click at [930, 302] on icon at bounding box center [928, 309] width 17 height 17
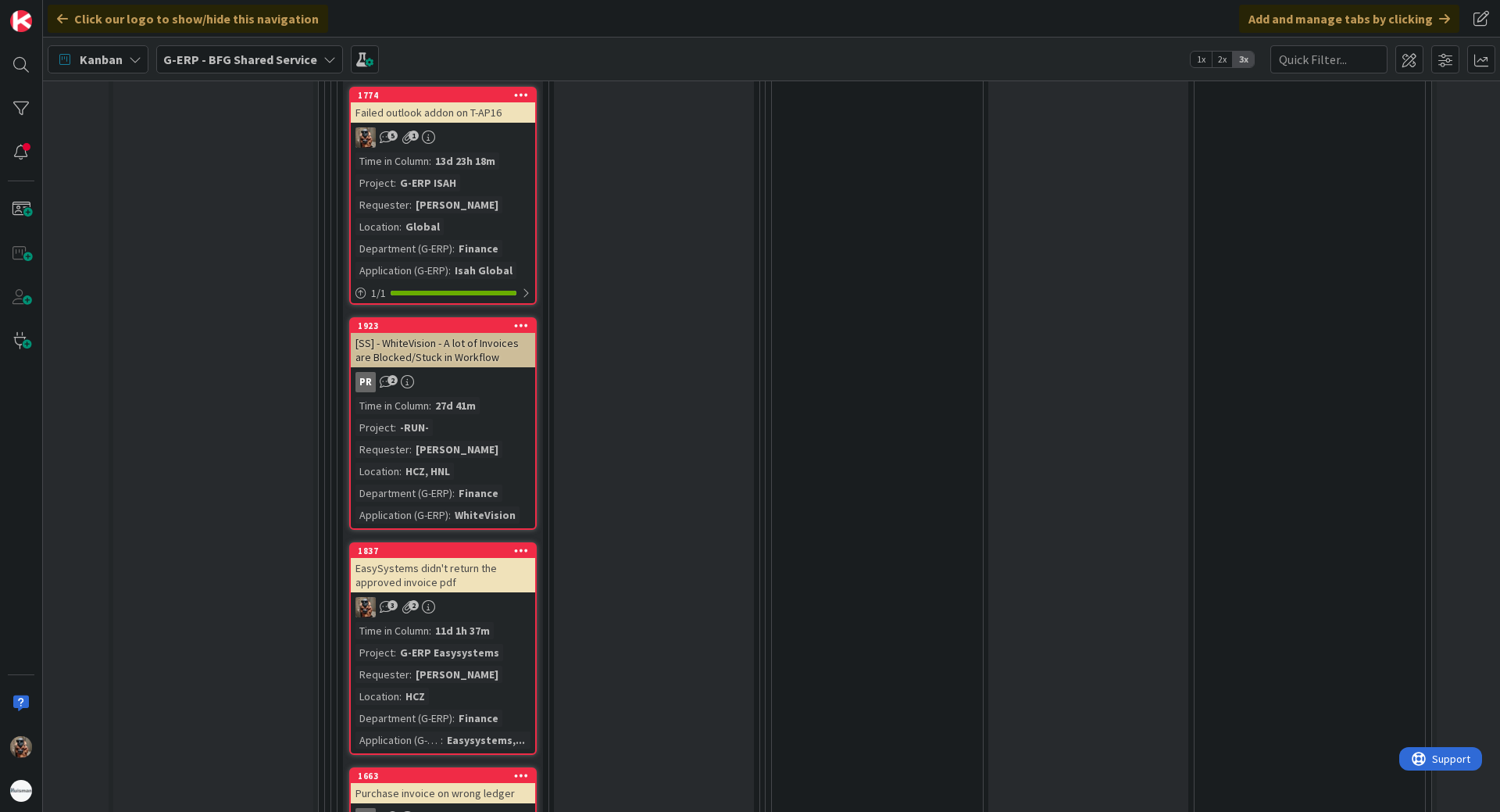
scroll to position [5625, 140]
